Goal: Information Seeking & Learning: Find contact information

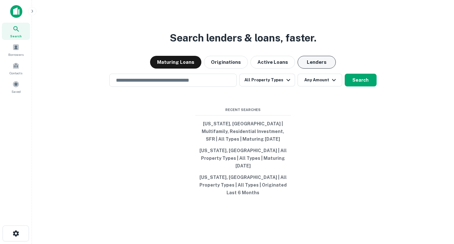
click at [315, 66] on button "Lenders" at bounding box center [317, 62] width 38 height 13
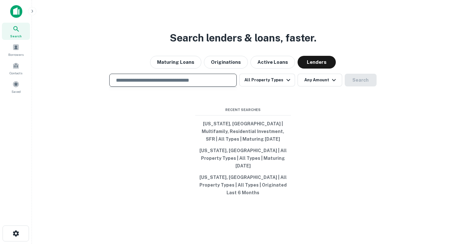
click at [199, 84] on input "text" at bounding box center [173, 80] width 122 height 7
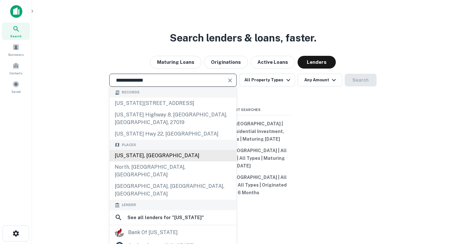
click at [149, 161] on div "[US_STATE], [GEOGRAPHIC_DATA]" at bounding box center [173, 155] width 127 height 11
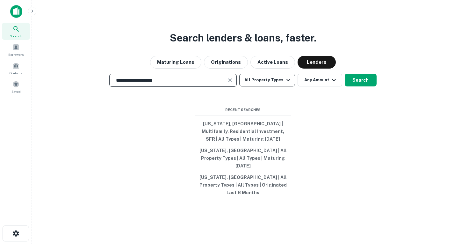
type input "**********"
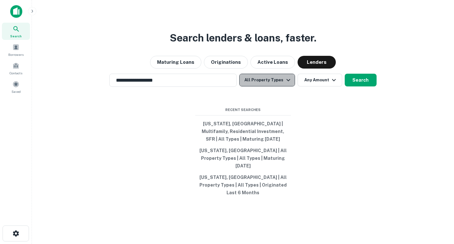
click at [289, 81] on icon "button" at bounding box center [289, 80] width 4 height 2
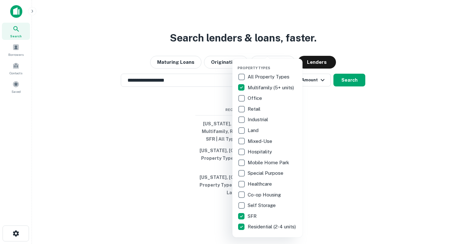
click at [354, 90] on div at bounding box center [229, 122] width 459 height 244
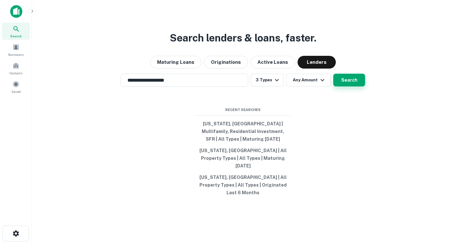
click at [354, 86] on button "Search" at bounding box center [349, 80] width 32 height 13
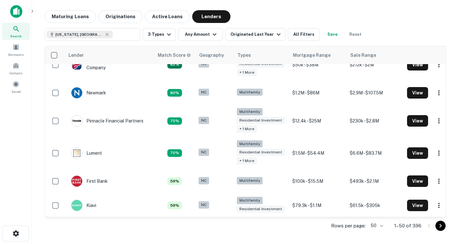
scroll to position [168, 0]
click at [267, 36] on div "Originated Last Year" at bounding box center [256, 35] width 52 height 8
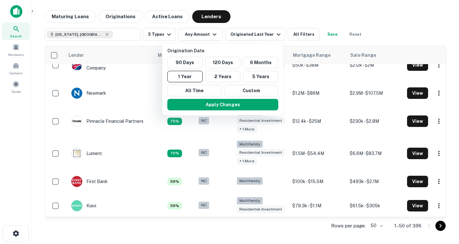
click at [304, 37] on div at bounding box center [229, 122] width 459 height 244
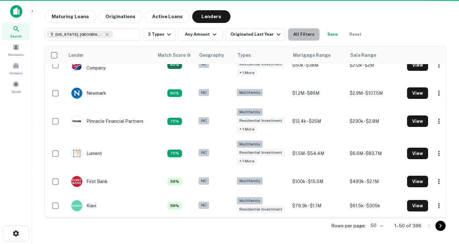
click at [295, 36] on button "All Filters" at bounding box center [304, 34] width 32 height 13
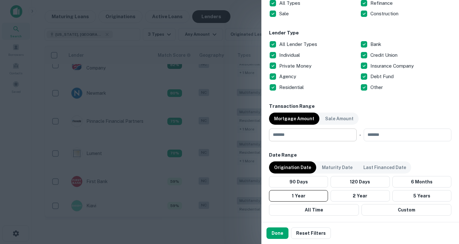
scroll to position [242, 0]
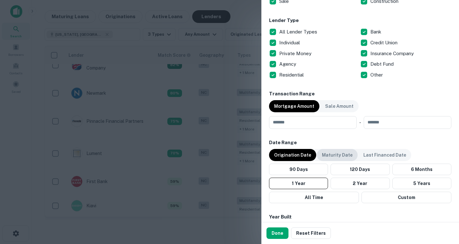
click at [329, 150] on div "Maturity Date" at bounding box center [337, 155] width 41 height 12
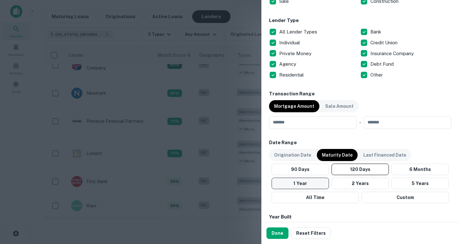
click at [318, 180] on button "1 Year" at bounding box center [300, 183] width 57 height 11
click at [276, 232] on button "Done" at bounding box center [277, 232] width 22 height 11
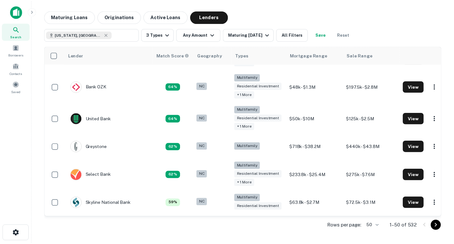
scroll to position [365, 0]
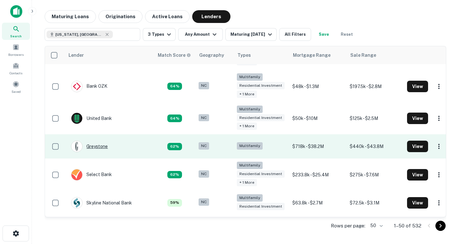
click at [102, 148] on div "Greystone" at bounding box center [89, 146] width 37 height 11
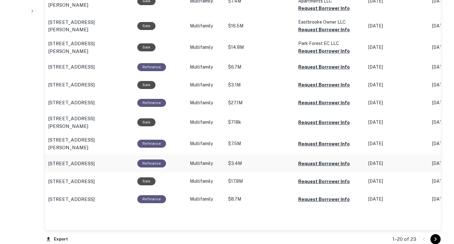
scroll to position [647, 0]
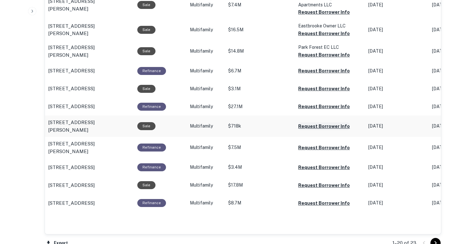
click at [303, 130] on button "Request Borrower Info" at bounding box center [324, 126] width 52 height 8
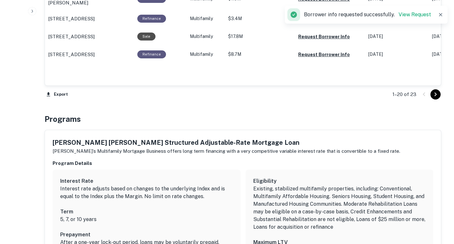
scroll to position [796, 0]
click at [435, 94] on icon "Go to next page" at bounding box center [436, 94] width 8 height 8
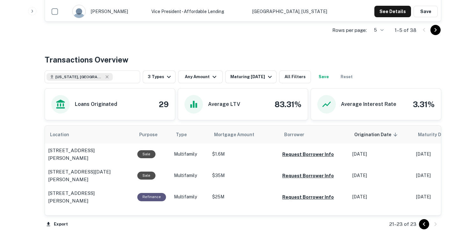
scroll to position [295, 0]
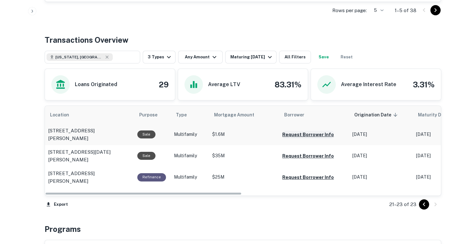
click at [301, 136] on button "Request Borrower Info" at bounding box center [308, 135] width 52 height 8
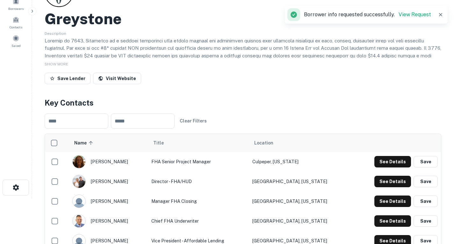
scroll to position [0, 0]
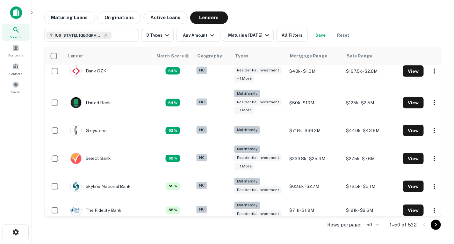
scroll to position [399, 0]
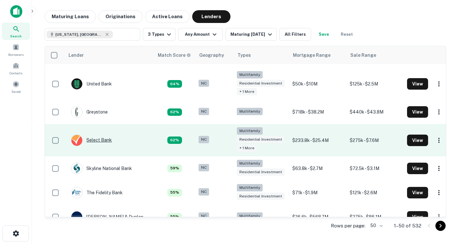
click at [101, 144] on div "Select Bank" at bounding box center [91, 140] width 41 height 11
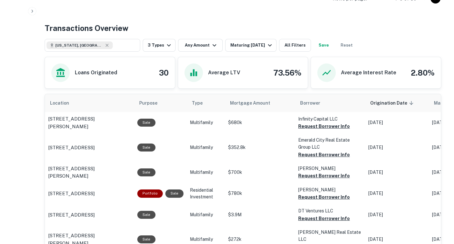
scroll to position [308, 0]
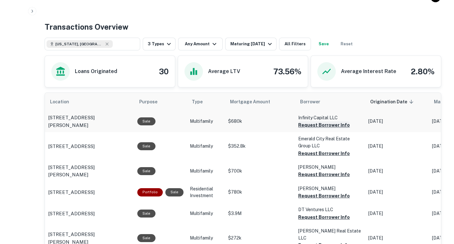
click at [310, 121] on button "Request Borrower Info" at bounding box center [324, 125] width 52 height 8
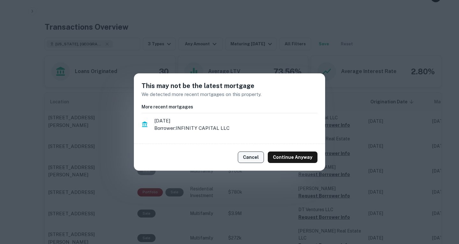
click at [263, 154] on button "Cancel" at bounding box center [251, 156] width 26 height 11
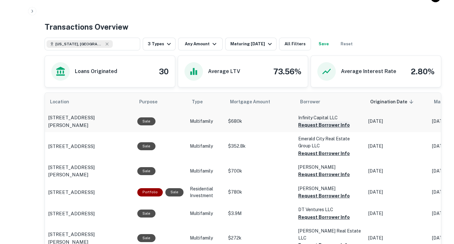
click at [305, 125] on button "Request Borrower Info" at bounding box center [324, 125] width 52 height 8
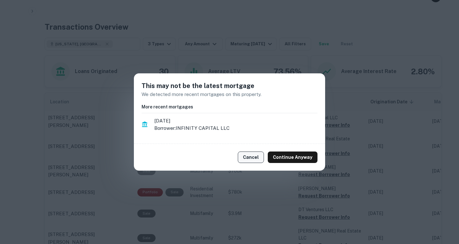
click at [257, 158] on button "Cancel" at bounding box center [251, 156] width 26 height 11
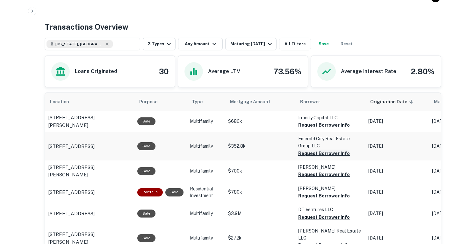
click at [310, 154] on button "Request Borrower Info" at bounding box center [324, 153] width 52 height 8
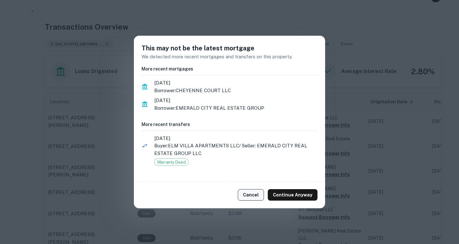
click at [258, 195] on button "Cancel" at bounding box center [251, 194] width 26 height 11
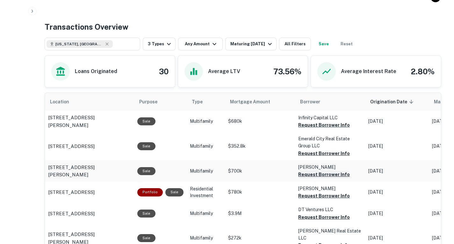
click at [314, 177] on button "Request Borrower Info" at bounding box center [324, 175] width 52 height 8
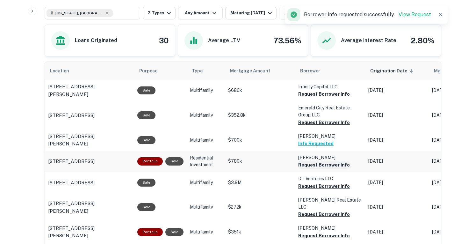
click at [301, 165] on button "Request Borrower Info" at bounding box center [324, 165] width 52 height 8
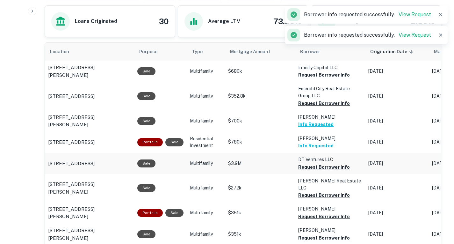
scroll to position [358, 0]
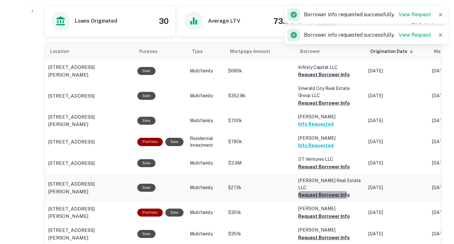
click at [305, 191] on button "Request Borrower Info" at bounding box center [324, 195] width 52 height 8
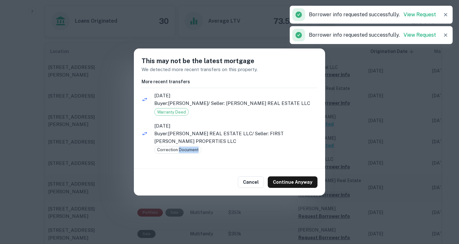
click at [305, 188] on div "Cancel Continue Anyway" at bounding box center [229, 182] width 191 height 27
click at [256, 183] on button "Cancel" at bounding box center [251, 181] width 26 height 11
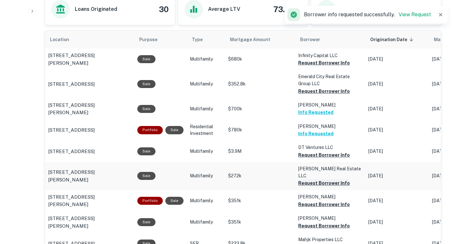
scroll to position [370, 0]
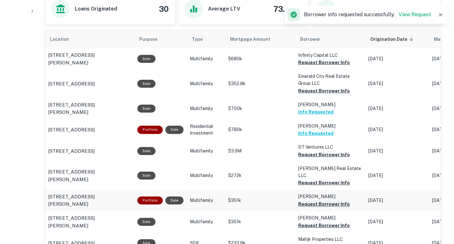
click at [322, 200] on button "Request Borrower Info" at bounding box center [324, 204] width 52 height 8
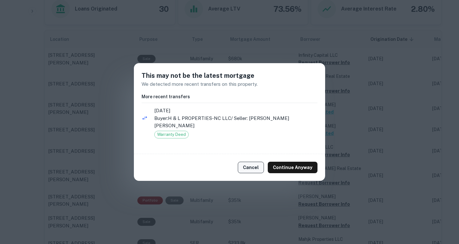
click at [256, 164] on button "Cancel" at bounding box center [251, 167] width 26 height 11
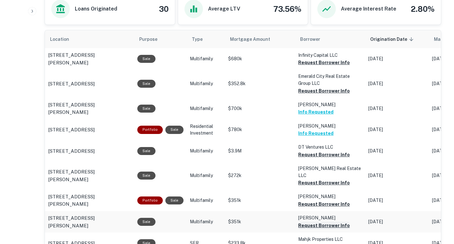
scroll to position [391, 0]
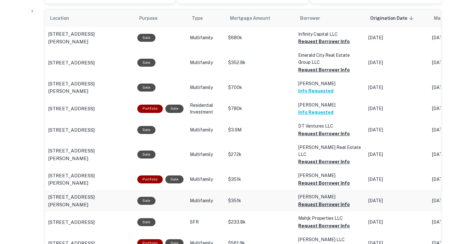
click at [316, 200] on button "Request Borrower Info" at bounding box center [324, 204] width 52 height 8
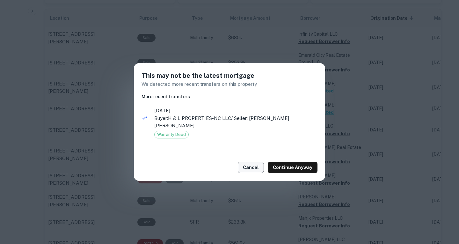
click at [261, 164] on button "Cancel" at bounding box center [251, 167] width 26 height 11
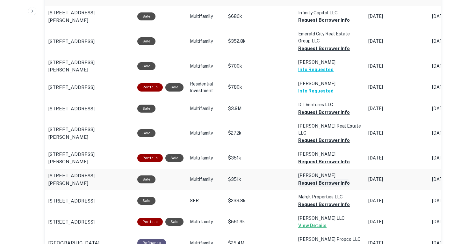
scroll to position [413, 0]
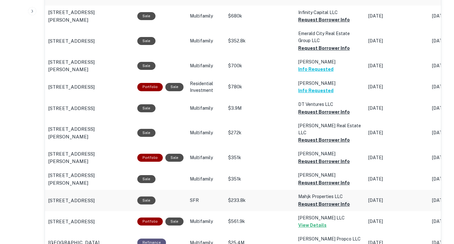
click at [312, 200] on button "Request Borrower Info" at bounding box center [324, 204] width 52 height 8
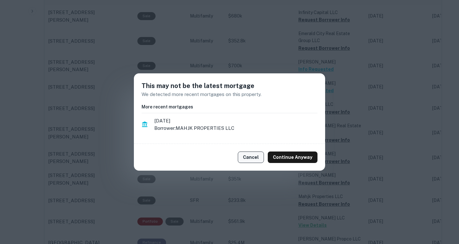
click at [261, 157] on button "Cancel" at bounding box center [251, 156] width 26 height 11
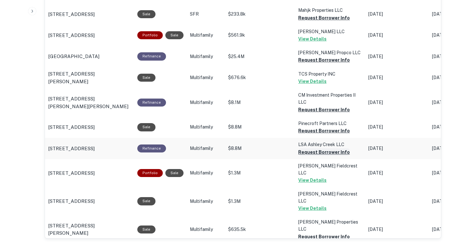
scroll to position [600, 0]
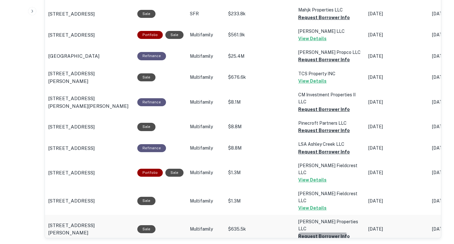
click at [302, 232] on button "Request Borrower Info" at bounding box center [324, 236] width 52 height 8
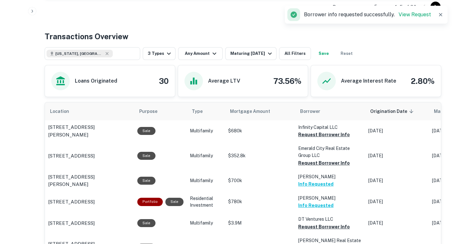
scroll to position [299, 0]
click at [312, 137] on button "Request Borrower Info" at bounding box center [324, 134] width 52 height 8
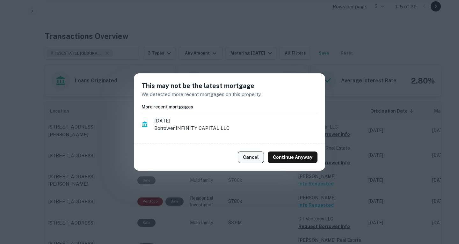
click at [252, 156] on button "Cancel" at bounding box center [251, 156] width 26 height 11
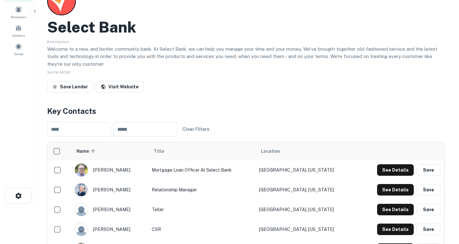
scroll to position [0, 0]
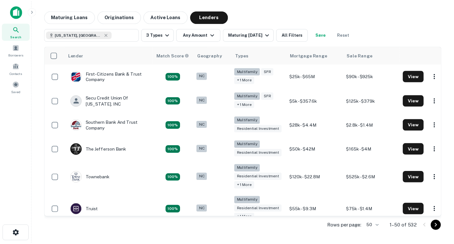
scroll to position [399, 0]
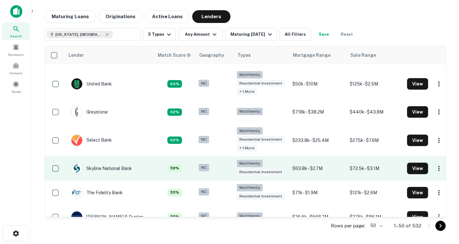
click at [133, 169] on td "Skyline National Bank" at bounding box center [101, 168] width 67 height 18
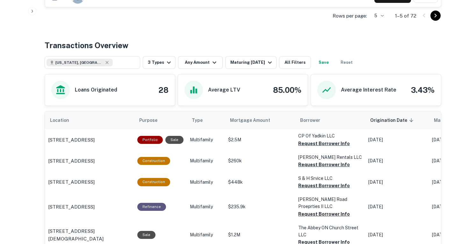
scroll to position [290, 0]
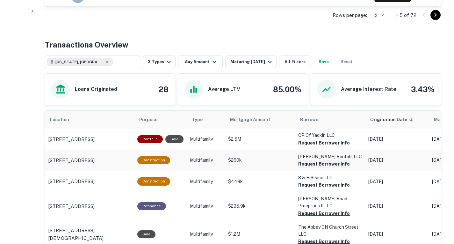
click at [310, 161] on button "Request Borrower Info" at bounding box center [324, 164] width 52 height 8
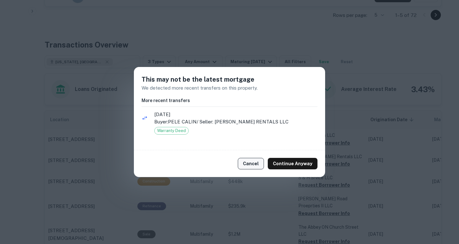
click at [248, 158] on button "Cancel" at bounding box center [251, 163] width 26 height 11
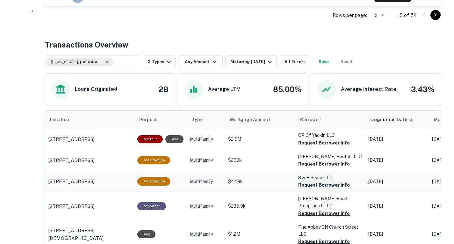
click at [305, 184] on button "Request Borrower Info" at bounding box center [324, 185] width 52 height 8
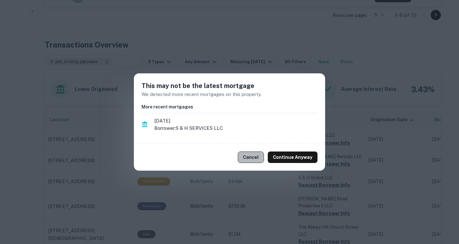
click at [249, 153] on button "Cancel" at bounding box center [251, 156] width 26 height 11
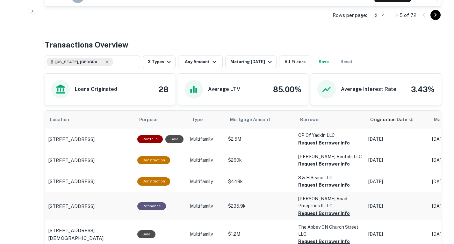
click at [311, 209] on button "Request Borrower Info" at bounding box center [324, 213] width 52 height 8
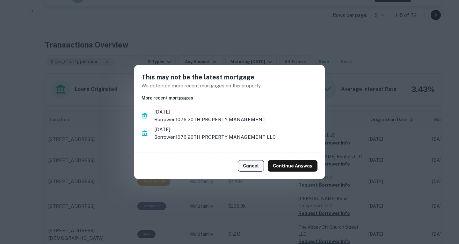
click at [255, 168] on button "Cancel" at bounding box center [251, 165] width 26 height 11
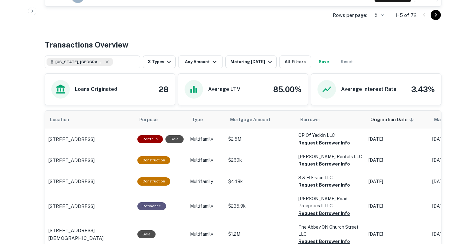
click at [255, 168] on button "Cancel" at bounding box center [251, 165] width 26 height 11
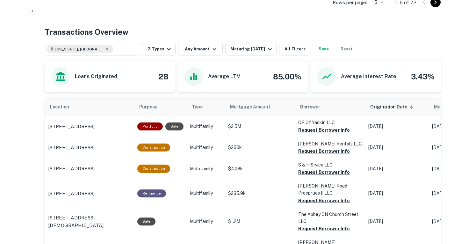
scroll to position [311, 0]
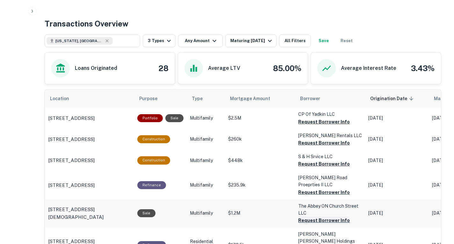
click at [304, 216] on button "Request Borrower Info" at bounding box center [324, 220] width 52 height 8
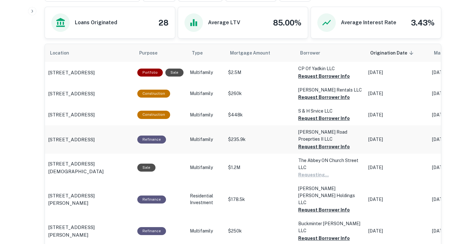
scroll to position [357, 0]
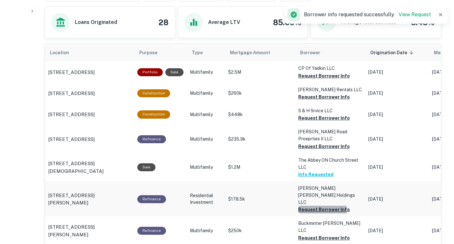
click at [306, 206] on button "Request Borrower Info" at bounding box center [324, 210] width 52 height 8
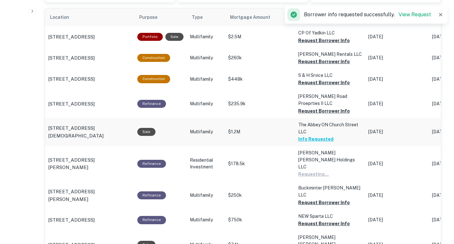
scroll to position [393, 0]
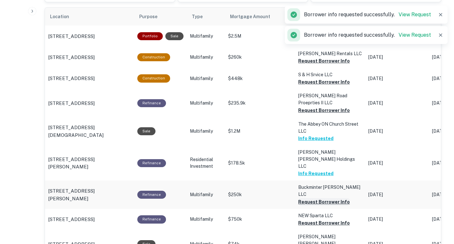
click at [300, 198] on button "Request Borrower Info" at bounding box center [324, 202] width 52 height 8
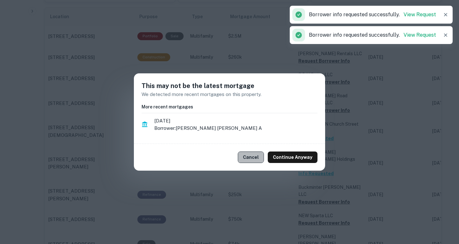
click at [260, 155] on button "Cancel" at bounding box center [251, 156] width 26 height 11
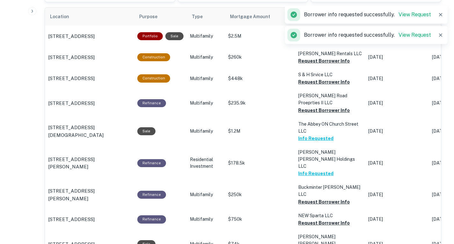
scroll to position [405, 0]
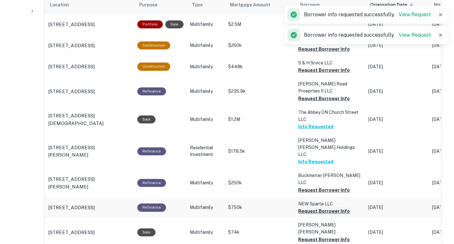
click at [301, 207] on button "Request Borrower Info" at bounding box center [324, 211] width 52 height 8
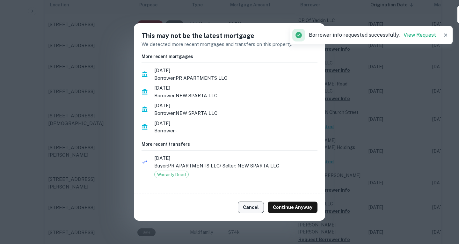
click at [259, 209] on button "Cancel" at bounding box center [251, 206] width 26 height 11
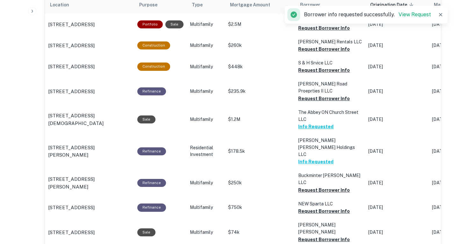
scroll to position [437, 0]
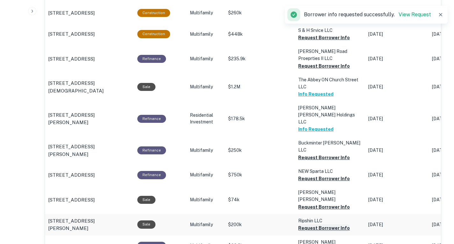
click at [302, 224] on button "Request Borrower Info" at bounding box center [324, 228] width 52 height 8
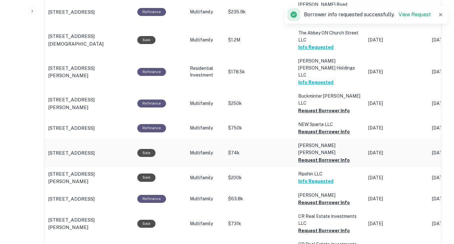
scroll to position [485, 0]
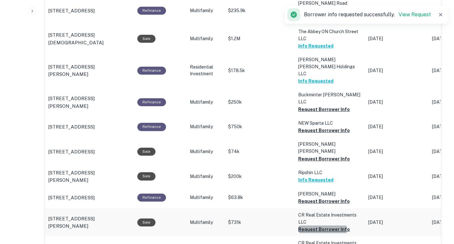
click at [303, 225] on button "Request Borrower Info" at bounding box center [324, 229] width 52 height 8
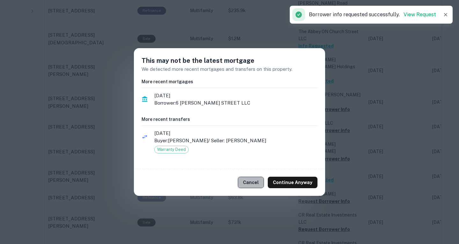
click at [262, 184] on button "Cancel" at bounding box center [251, 182] width 26 height 11
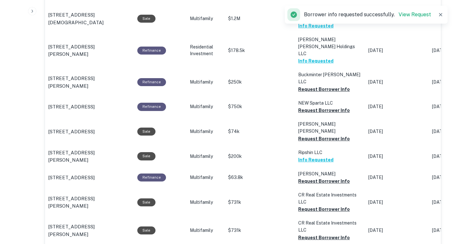
scroll to position [506, 0]
click at [305, 233] on button "Request Borrower Info" at bounding box center [324, 237] width 52 height 8
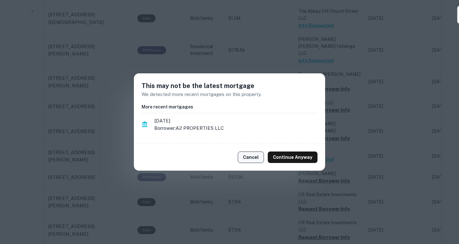
click at [261, 157] on button "Cancel" at bounding box center [251, 156] width 26 height 11
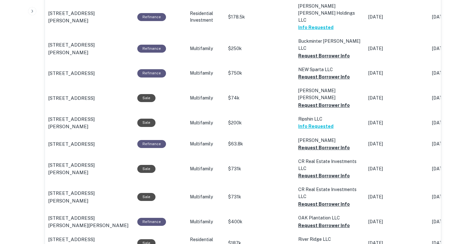
scroll to position [539, 0]
click at [303, 221] on button "Request Borrower Info" at bounding box center [324, 225] width 52 height 8
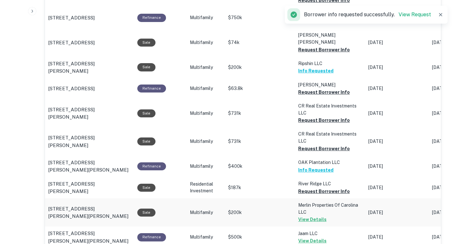
scroll to position [595, 0]
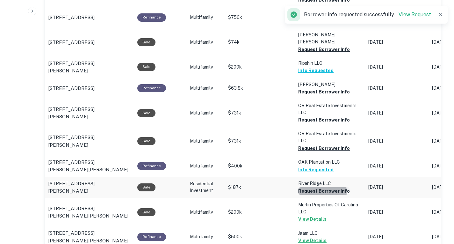
click at [303, 187] on button "Request Borrower Info" at bounding box center [324, 191] width 52 height 8
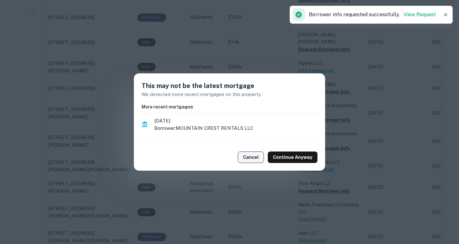
click at [260, 158] on button "Cancel" at bounding box center [251, 156] width 26 height 11
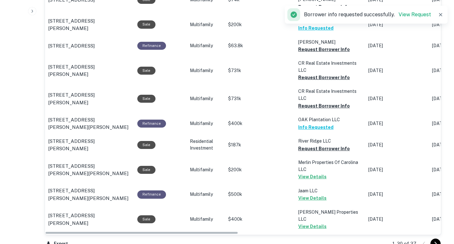
scroll to position [638, 0]
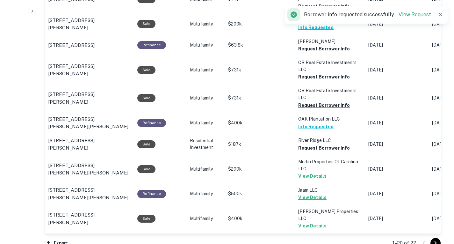
click at [295, 233] on td "MRK Investments LLC Request Borrower Info" at bounding box center [330, 243] width 70 height 21
click at [305, 243] on button "Request Borrower Info" at bounding box center [324, 247] width 52 height 8
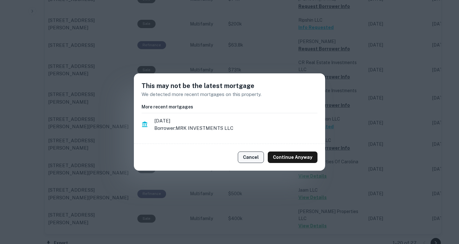
click at [250, 158] on button "Cancel" at bounding box center [251, 156] width 26 height 11
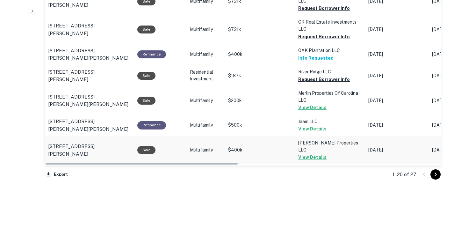
scroll to position [706, 0]
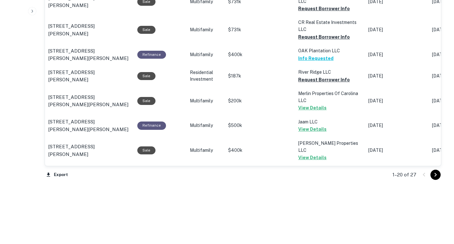
click at [434, 175] on icon "Go to next page" at bounding box center [436, 175] width 8 height 8
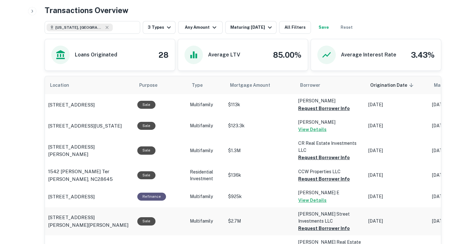
scroll to position [324, 0]
click at [311, 153] on p "CR Real Estate Investments LLC" at bounding box center [330, 147] width 64 height 14
click at [306, 158] on button "Request Borrower Info" at bounding box center [324, 158] width 52 height 8
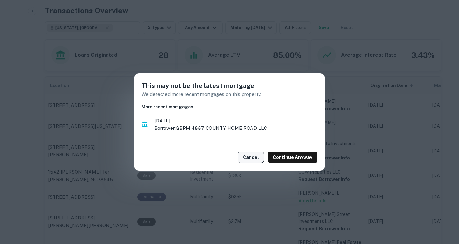
click at [254, 154] on button "Cancel" at bounding box center [251, 156] width 26 height 11
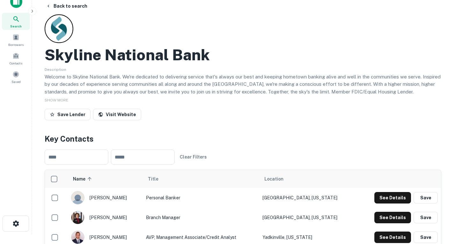
scroll to position [0, 0]
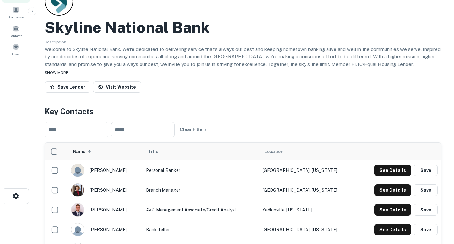
scroll to position [38, 0]
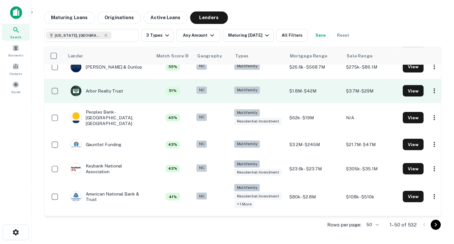
scroll to position [550, 0]
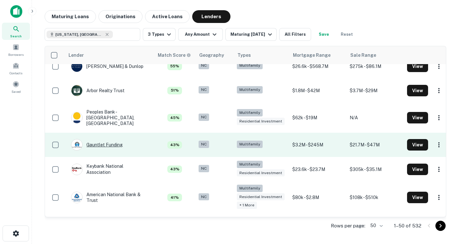
click at [114, 143] on div "Gauntlet Funding" at bounding box center [97, 144] width 52 height 11
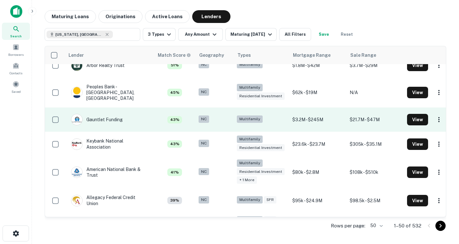
scroll to position [575, 0]
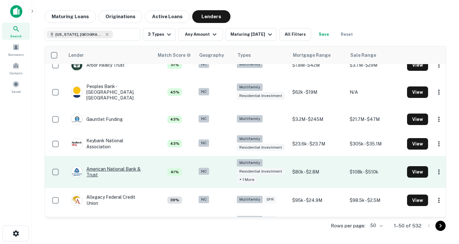
click at [128, 166] on div "American National Bank & Trust" at bounding box center [109, 171] width 77 height 11
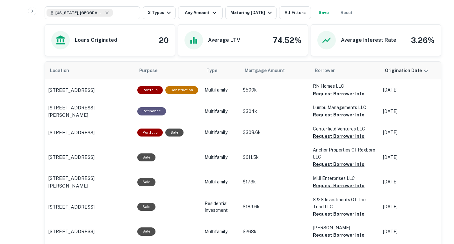
scroll to position [339, 0]
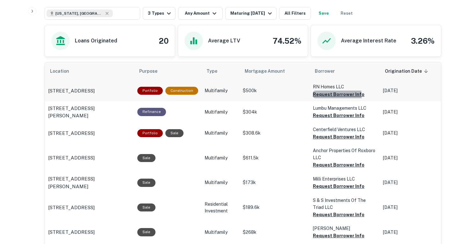
click at [318, 91] on button "Request Borrower Info" at bounding box center [339, 95] width 52 height 8
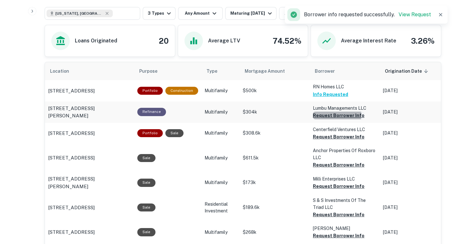
click at [316, 112] on button "Request Borrower Info" at bounding box center [339, 116] width 52 height 8
click at [315, 133] on button "Request Borrower Info" at bounding box center [339, 137] width 52 height 8
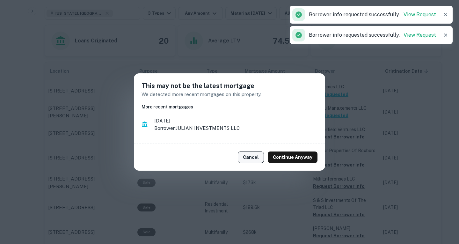
click at [259, 155] on button "Cancel" at bounding box center [251, 156] width 26 height 11
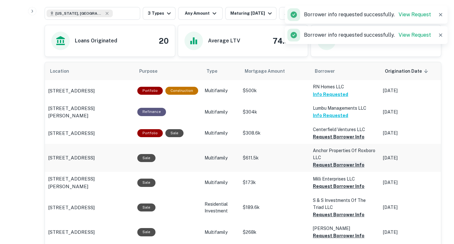
click at [316, 161] on button "Request Borrower Info" at bounding box center [339, 165] width 52 height 8
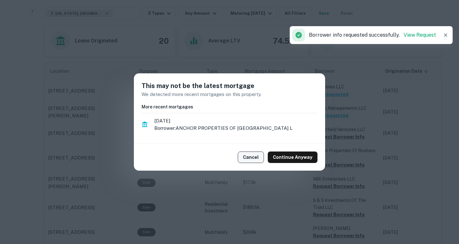
click at [245, 158] on button "Cancel" at bounding box center [251, 156] width 26 height 11
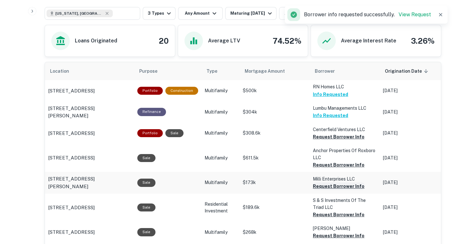
click at [326, 182] on button "Request Borrower Info" at bounding box center [339, 186] width 52 height 8
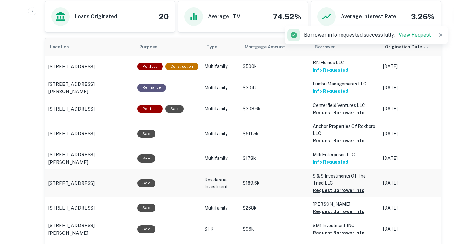
scroll to position [364, 0]
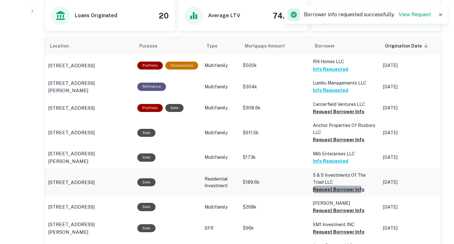
click at [317, 186] on button "Request Borrower Info" at bounding box center [339, 190] width 52 height 8
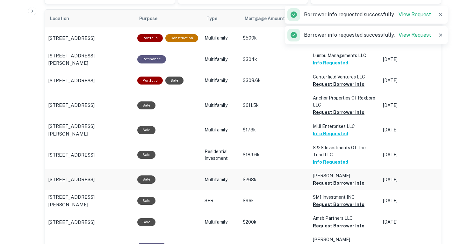
scroll to position [393, 0]
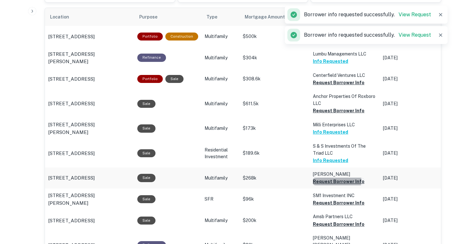
click at [314, 178] on button "Request Borrower Info" at bounding box center [339, 182] width 52 height 8
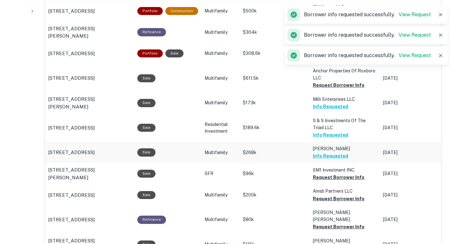
scroll to position [419, 0]
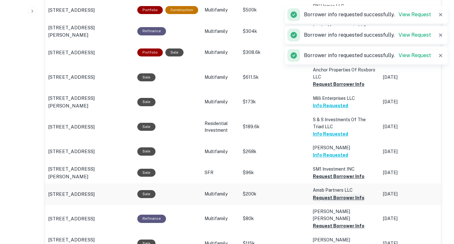
click at [323, 194] on button "Request Borrower Info" at bounding box center [339, 198] width 52 height 8
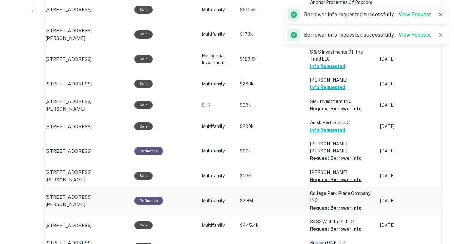
scroll to position [488, 0]
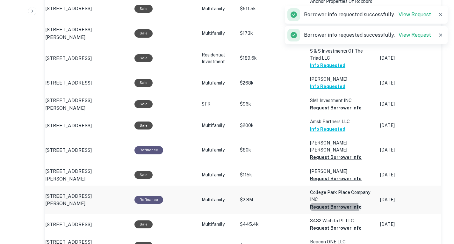
click at [312, 203] on button "Request Borrower Info" at bounding box center [336, 207] width 52 height 8
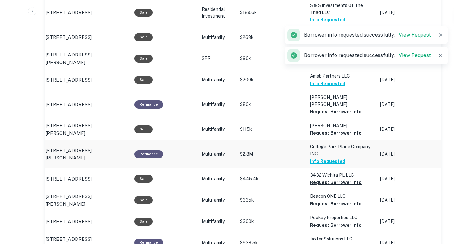
scroll to position [536, 0]
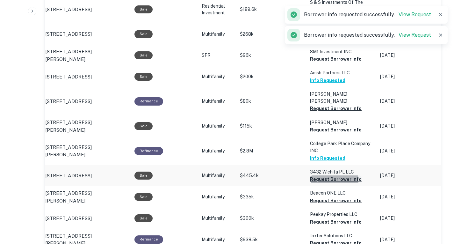
click at [315, 175] on button "Request Borrower Info" at bounding box center [336, 179] width 52 height 8
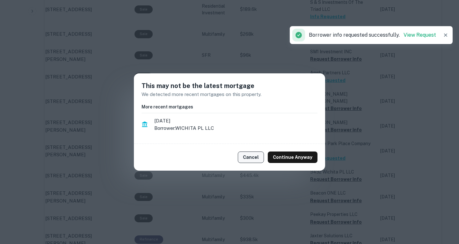
click at [256, 159] on button "Cancel" at bounding box center [251, 156] width 26 height 11
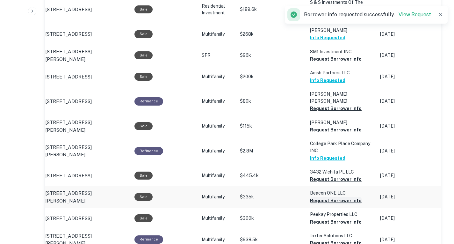
click at [311, 197] on button "Request Borrower Info" at bounding box center [336, 201] width 52 height 8
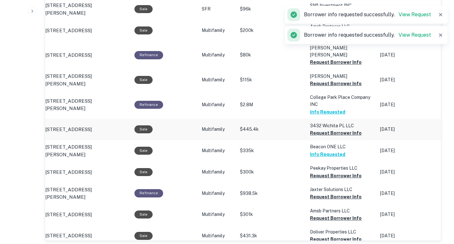
scroll to position [585, 0]
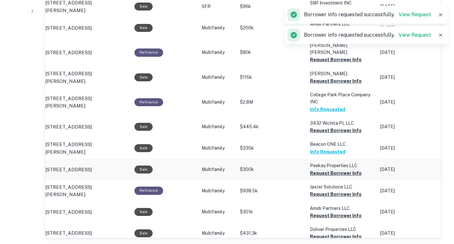
click at [313, 169] on button "Request Borrower Info" at bounding box center [336, 173] width 52 height 8
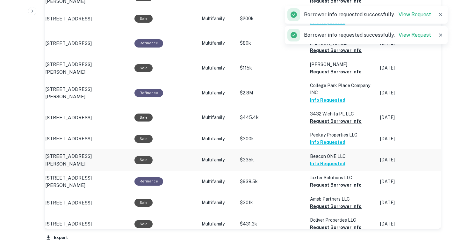
scroll to position [601, 0]
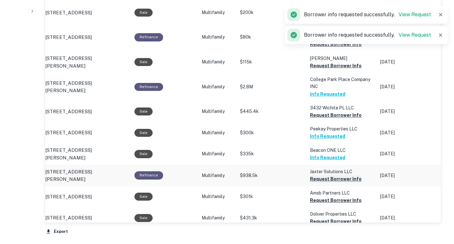
click at [310, 175] on button "Request Borrower Info" at bounding box center [336, 179] width 52 height 8
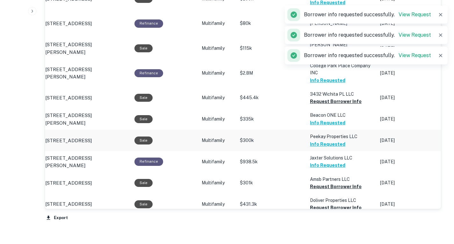
scroll to position [616, 0]
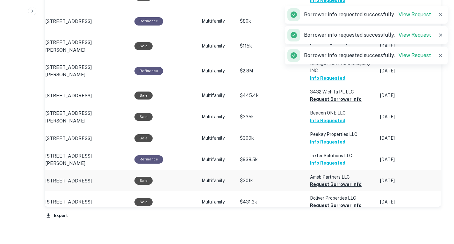
click at [316, 180] on button "Request Borrower Info" at bounding box center [336, 184] width 52 height 8
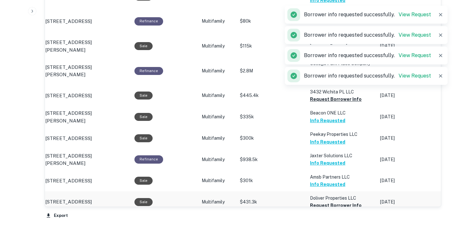
scroll to position [630, 0]
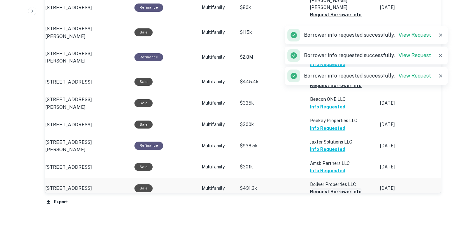
click at [310, 188] on button "Request Borrower Info" at bounding box center [336, 192] width 52 height 8
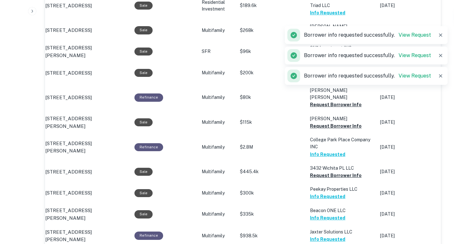
scroll to position [520, 0]
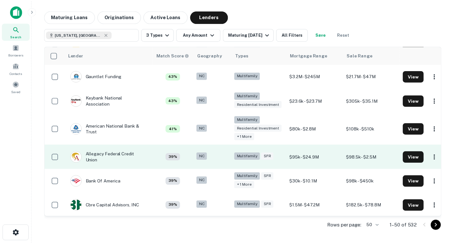
scroll to position [618, 0]
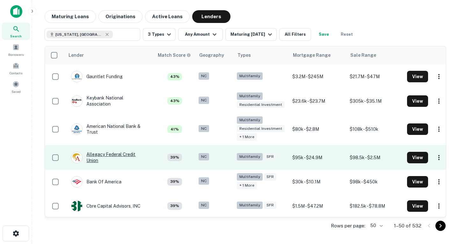
click at [107, 151] on div "Allegacy Federal Credit Union" at bounding box center [109, 156] width 77 height 11
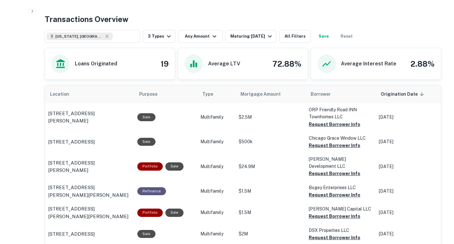
scroll to position [316, 0]
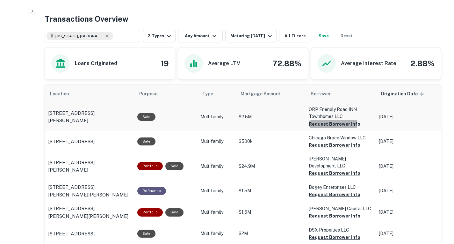
click at [318, 124] on button "Request Borrower Info" at bounding box center [335, 124] width 52 height 8
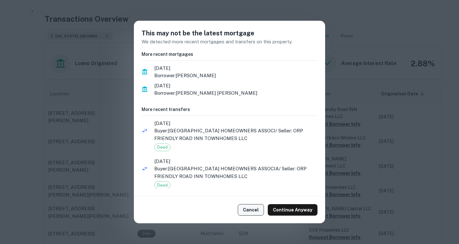
click at [249, 212] on button "Cancel" at bounding box center [251, 209] width 26 height 11
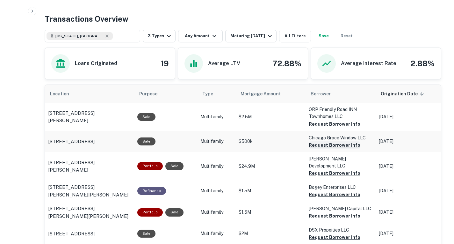
click at [321, 142] on button "Request Borrower Info" at bounding box center [335, 145] width 52 height 8
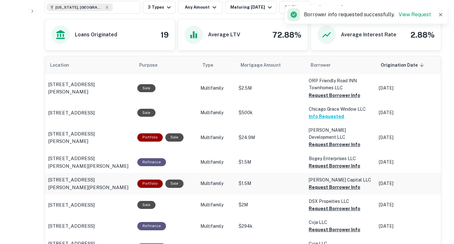
scroll to position [366, 0]
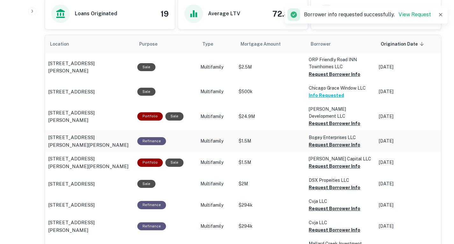
click at [319, 146] on button "Request Borrower Info" at bounding box center [335, 145] width 52 height 8
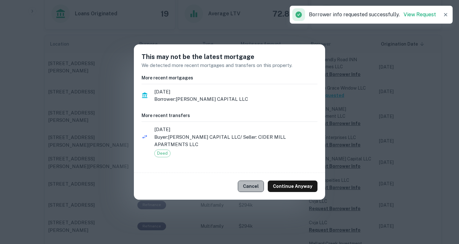
click at [257, 183] on button "Cancel" at bounding box center [251, 185] width 26 height 11
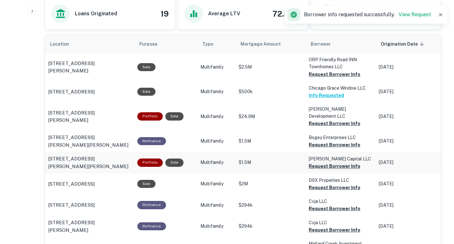
click at [317, 164] on button "Request Borrower Info" at bounding box center [335, 166] width 52 height 8
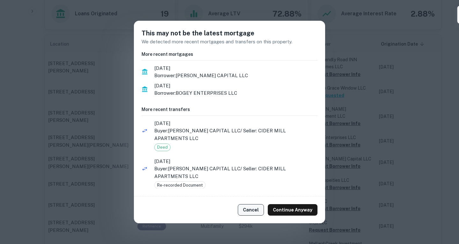
click at [254, 206] on button "Cancel" at bounding box center [251, 209] width 26 height 11
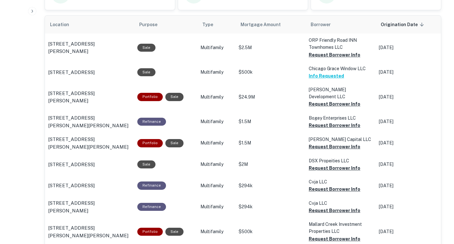
scroll to position [386, 0]
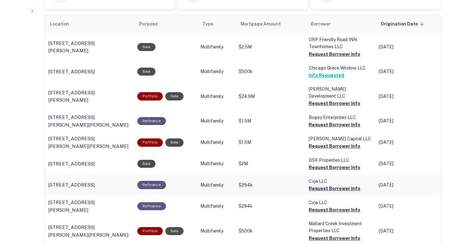
click at [314, 187] on button "Request Borrower Info" at bounding box center [335, 189] width 52 height 8
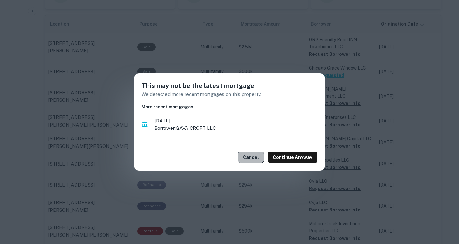
click at [259, 155] on button "Cancel" at bounding box center [251, 156] width 26 height 11
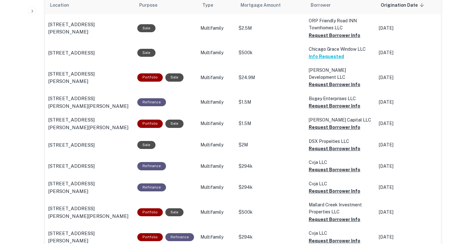
scroll to position [406, 0]
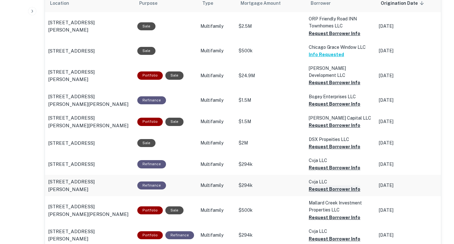
click at [311, 189] on button "Request Borrower Info" at bounding box center [335, 189] width 52 height 8
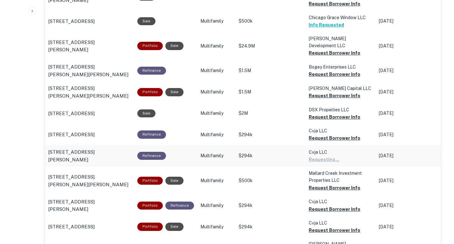
scroll to position [437, 0]
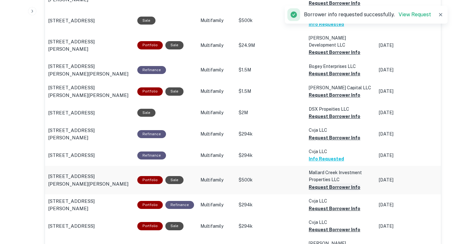
click at [317, 189] on button "Request Borrower Info" at bounding box center [335, 187] width 52 height 8
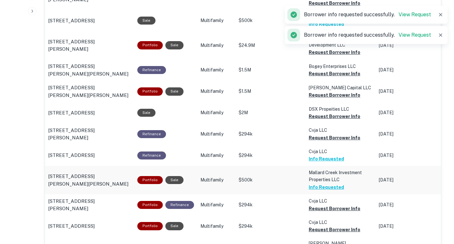
scroll to position [458, 0]
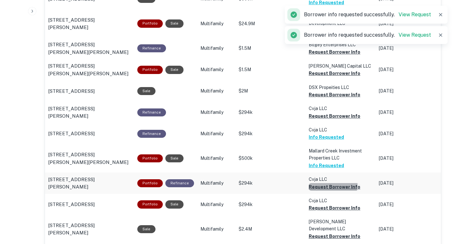
click at [311, 184] on button "Request Borrower Info" at bounding box center [335, 187] width 52 height 8
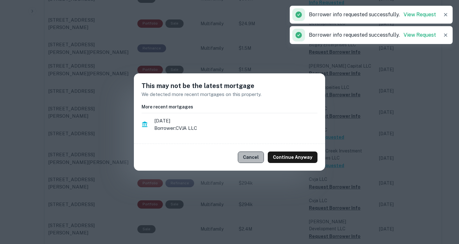
click at [256, 157] on button "Cancel" at bounding box center [251, 156] width 26 height 11
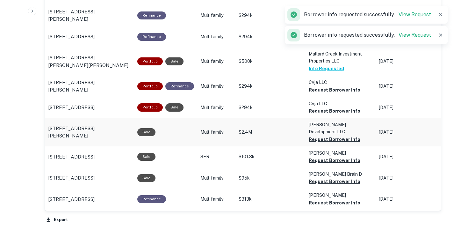
scroll to position [557, 0]
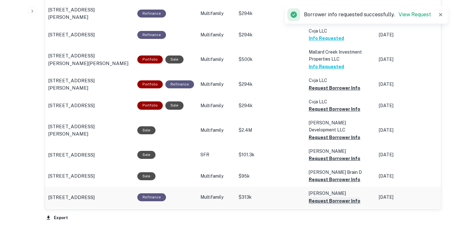
click at [310, 199] on button "Request Borrower Info" at bounding box center [335, 201] width 52 height 8
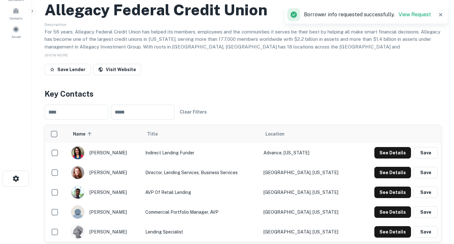
scroll to position [37, 0]
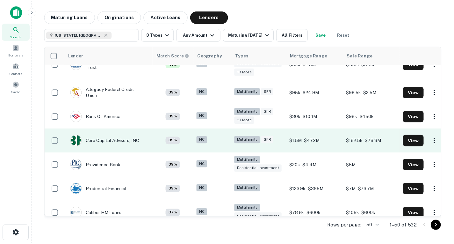
scroll to position [683, 0]
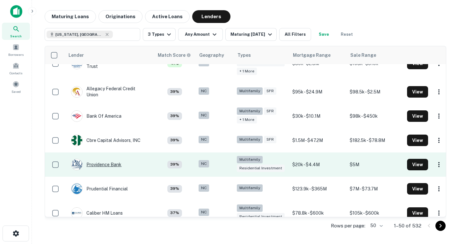
click at [111, 159] on div "Providence Bank" at bounding box center [96, 164] width 50 height 11
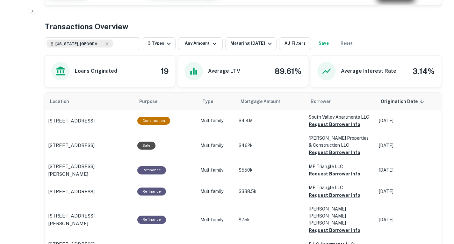
scroll to position [259, 0]
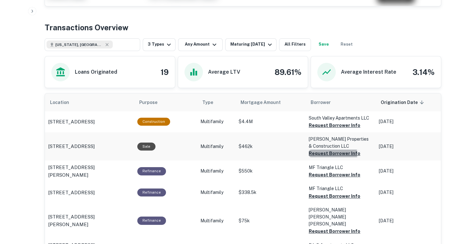
click at [311, 155] on button "Request Borrower Info" at bounding box center [335, 153] width 52 height 8
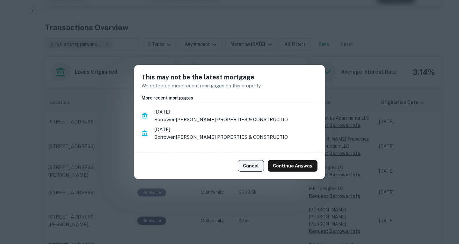
click at [257, 167] on button "Cancel" at bounding box center [251, 165] width 26 height 11
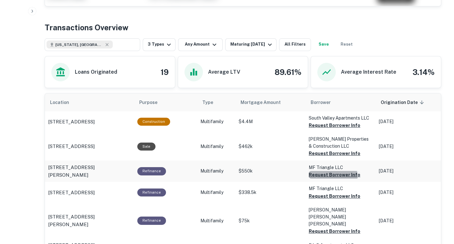
click at [317, 177] on button "Request Borrower Info" at bounding box center [335, 175] width 52 height 8
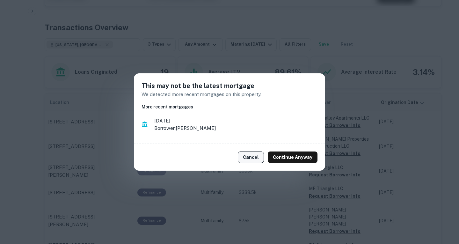
click at [256, 157] on button "Cancel" at bounding box center [251, 156] width 26 height 11
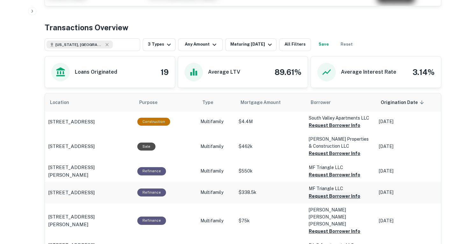
click at [314, 197] on button "Request Borrower Info" at bounding box center [335, 196] width 52 height 8
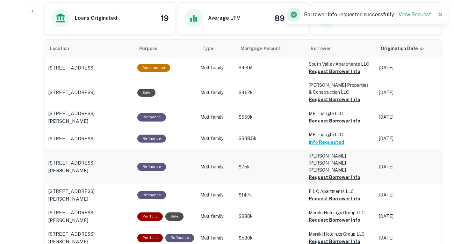
scroll to position [314, 0]
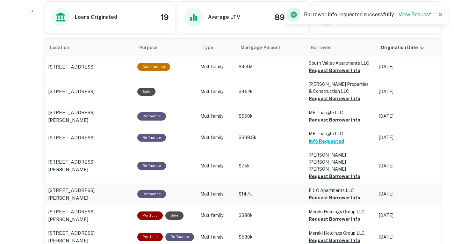
click at [316, 194] on button "Request Borrower Info" at bounding box center [335, 198] width 52 height 8
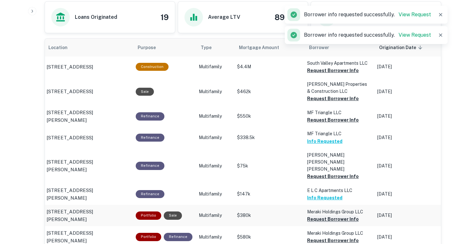
click at [310, 215] on button "Request Borrower Info" at bounding box center [333, 219] width 52 height 8
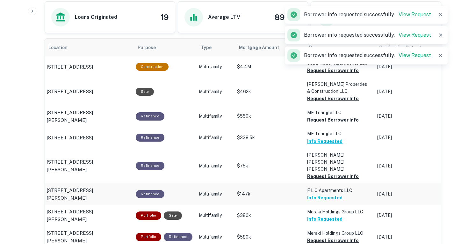
scroll to position [374, 0]
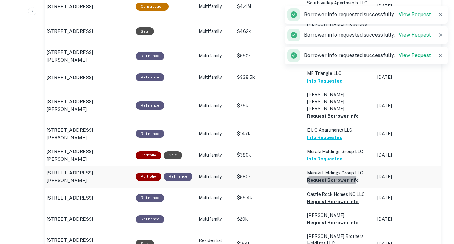
click at [309, 176] on button "Request Borrower Info" at bounding box center [333, 180] width 52 height 8
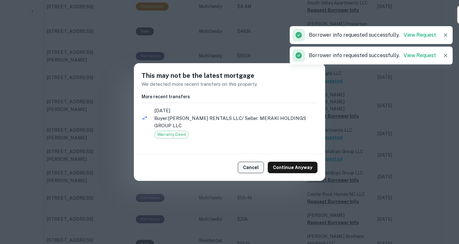
click at [254, 164] on button "Cancel" at bounding box center [251, 167] width 26 height 11
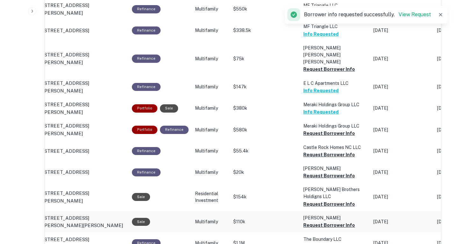
scroll to position [461, 0]
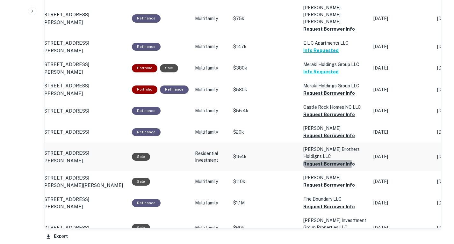
click at [314, 160] on button "Request Borrower Info" at bounding box center [329, 164] width 52 height 8
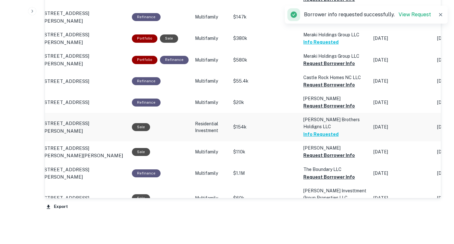
scroll to position [492, 0]
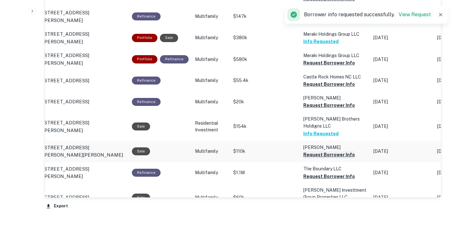
click at [314, 151] on button "Request Borrower Info" at bounding box center [329, 155] width 52 height 8
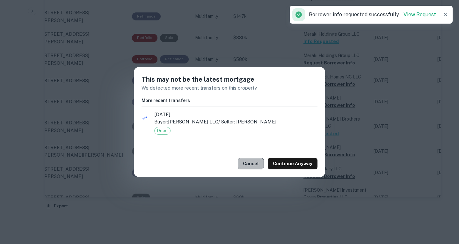
click at [252, 164] on button "Cancel" at bounding box center [251, 163] width 26 height 11
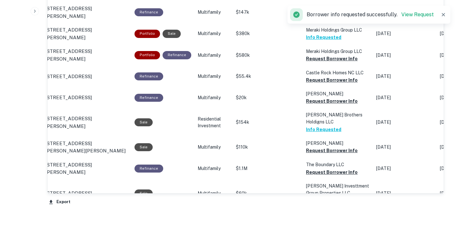
scroll to position [507, 0]
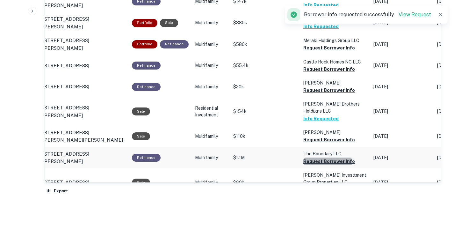
click at [314, 157] on button "Request Borrower Info" at bounding box center [329, 161] width 52 height 8
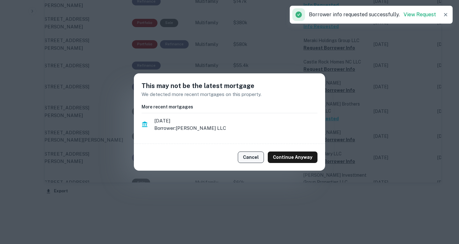
click at [251, 153] on button "Cancel" at bounding box center [251, 156] width 26 height 11
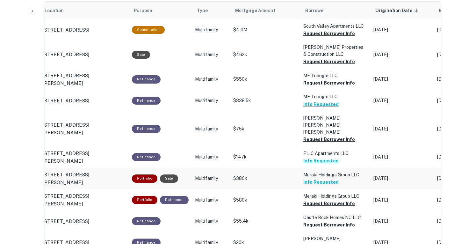
scroll to position [234, 0]
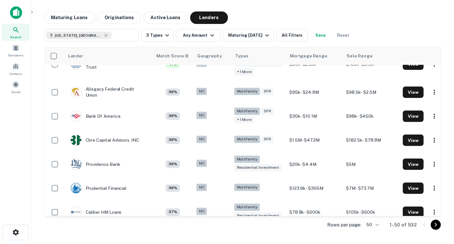
scroll to position [713, 0]
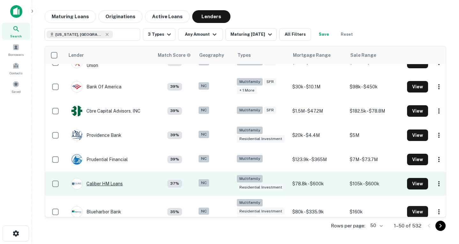
click at [97, 178] on div "Caliber HM Loans" at bounding box center [97, 183] width 52 height 11
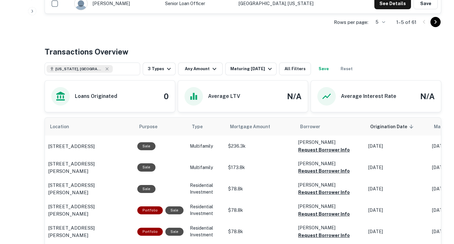
click at [247, 158] on td "$173.8k" at bounding box center [260, 167] width 70 height 21
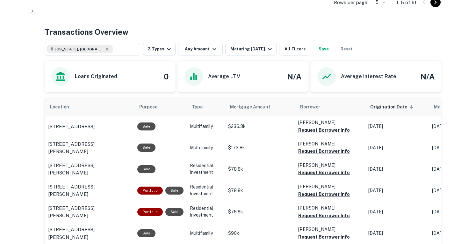
scroll to position [264, 0]
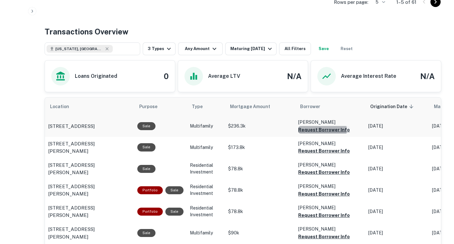
click at [301, 130] on button "Request Borrower Info" at bounding box center [324, 130] width 52 height 8
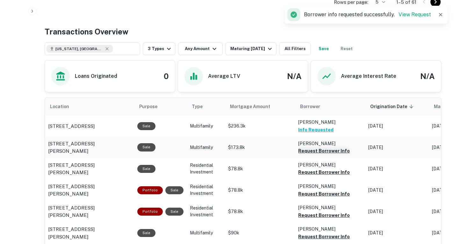
click at [304, 152] on button "Request Borrower Info" at bounding box center [324, 151] width 52 height 8
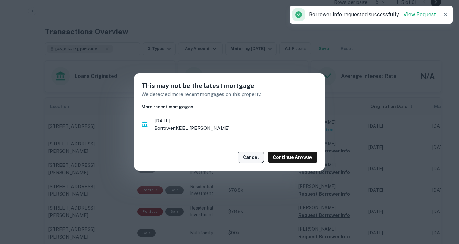
click at [259, 156] on button "Cancel" at bounding box center [251, 156] width 26 height 11
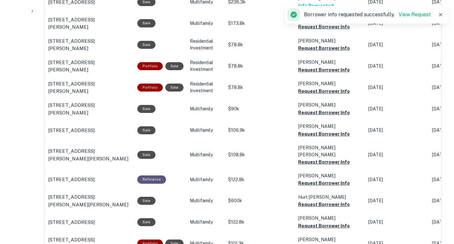
scroll to position [389, 0]
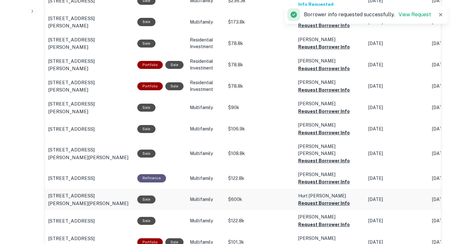
click at [310, 199] on button "Request Borrower Info" at bounding box center [324, 203] width 52 height 8
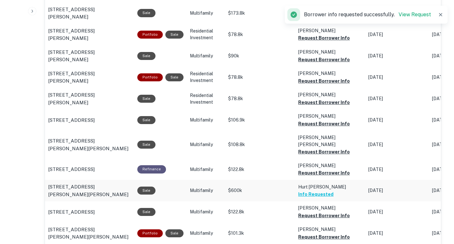
scroll to position [398, 0]
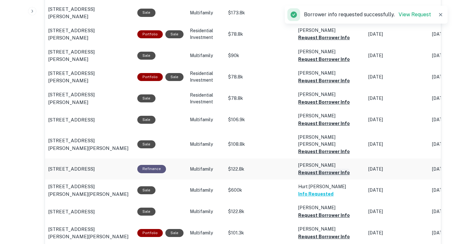
click at [300, 169] on button "Request Borrower Info" at bounding box center [324, 173] width 52 height 8
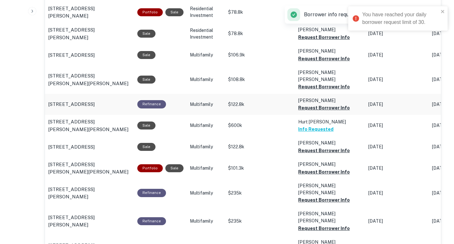
scroll to position [463, 0]
